Goal: Transaction & Acquisition: Purchase product/service

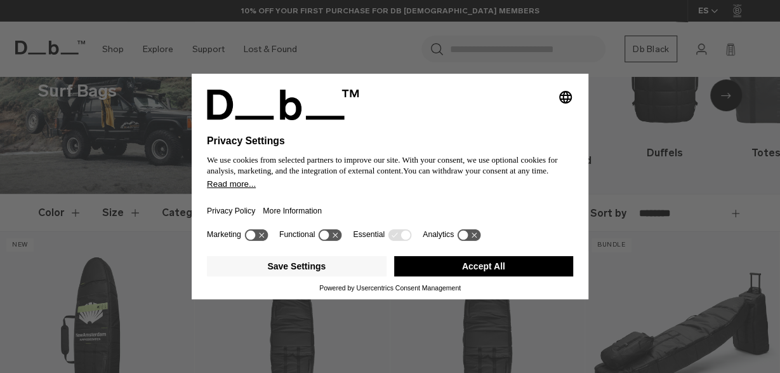
scroll to position [73, 0]
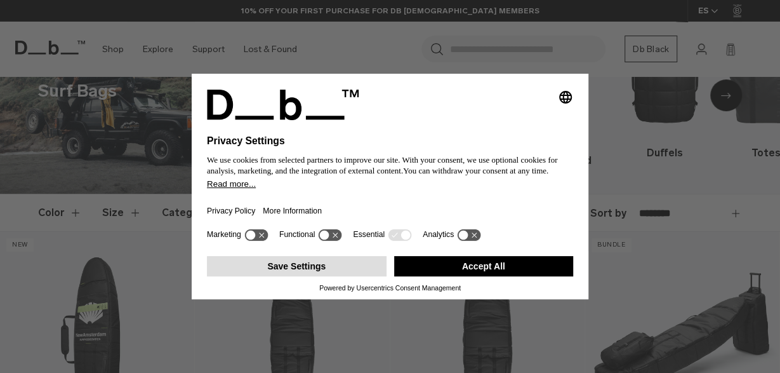
click at [336, 269] on button "Save Settings" at bounding box center [297, 266] width 180 height 20
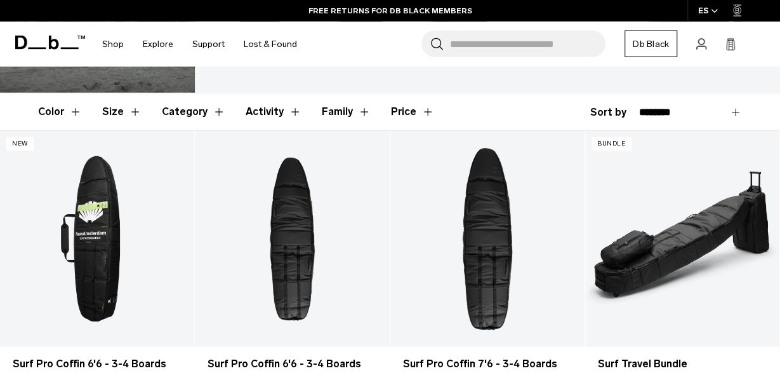
scroll to position [161, 0]
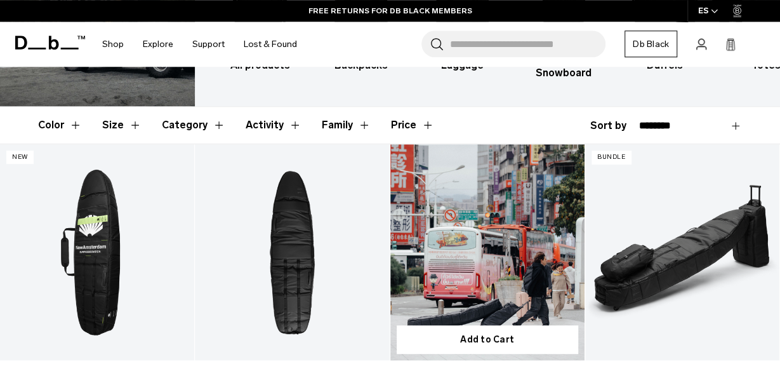
click at [452, 222] on link "Surf Pro Coffin 7'6 - 3-4 Boards Mid-length" at bounding box center [488, 252] width 194 height 216
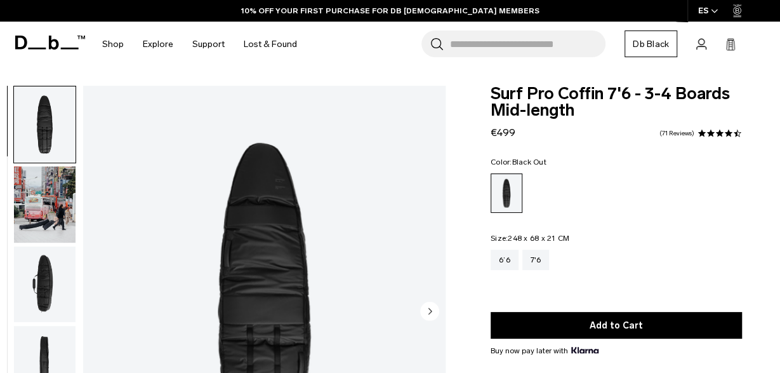
click at [38, 276] on img "button" at bounding box center [45, 284] width 62 height 76
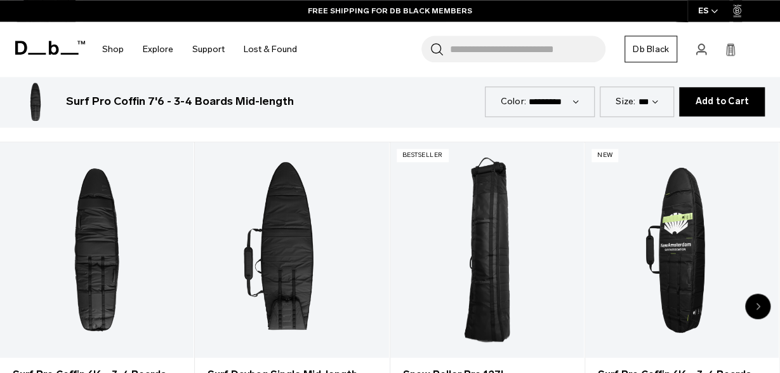
scroll to position [539, 0]
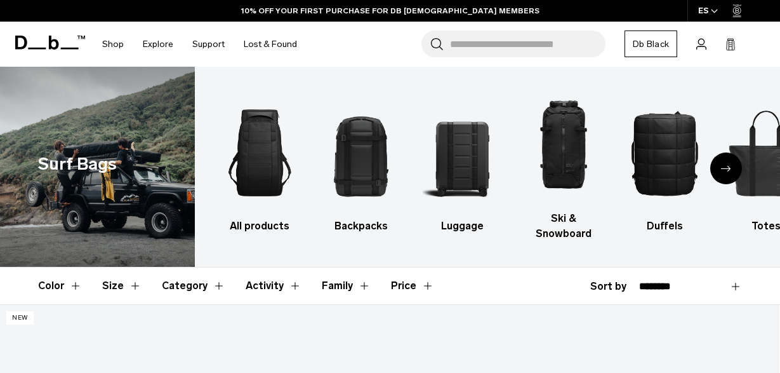
scroll to position [161, 0]
